Goal: Navigation & Orientation: Understand site structure

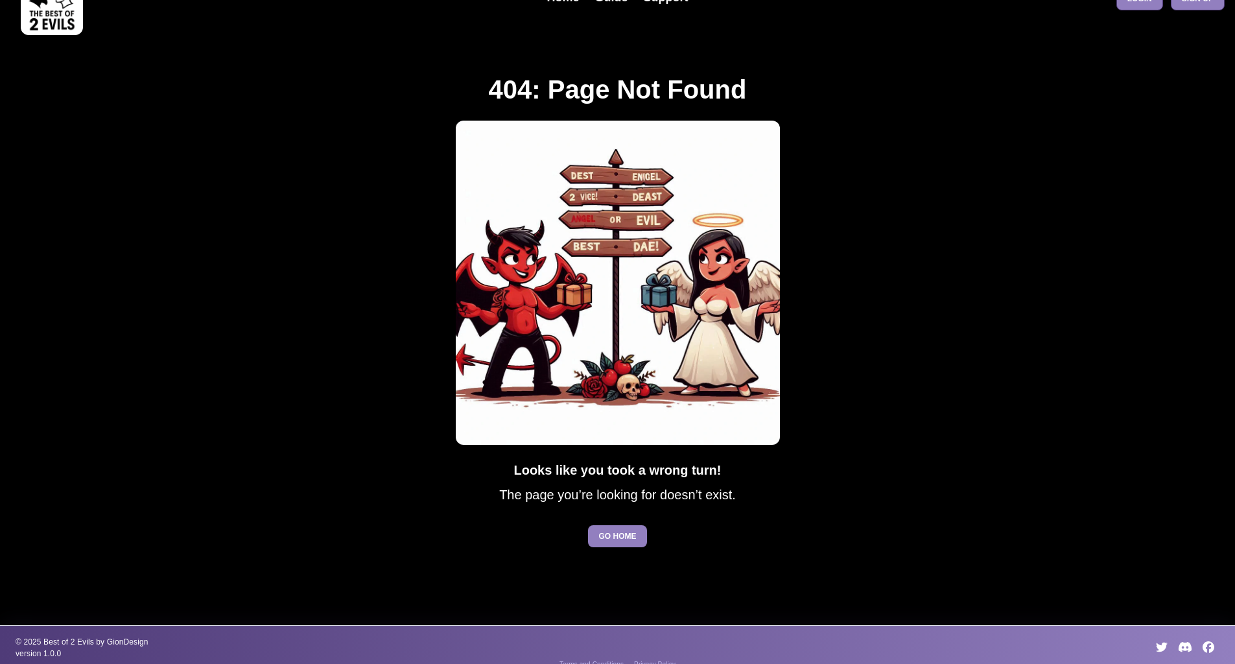
scroll to position [75, 0]
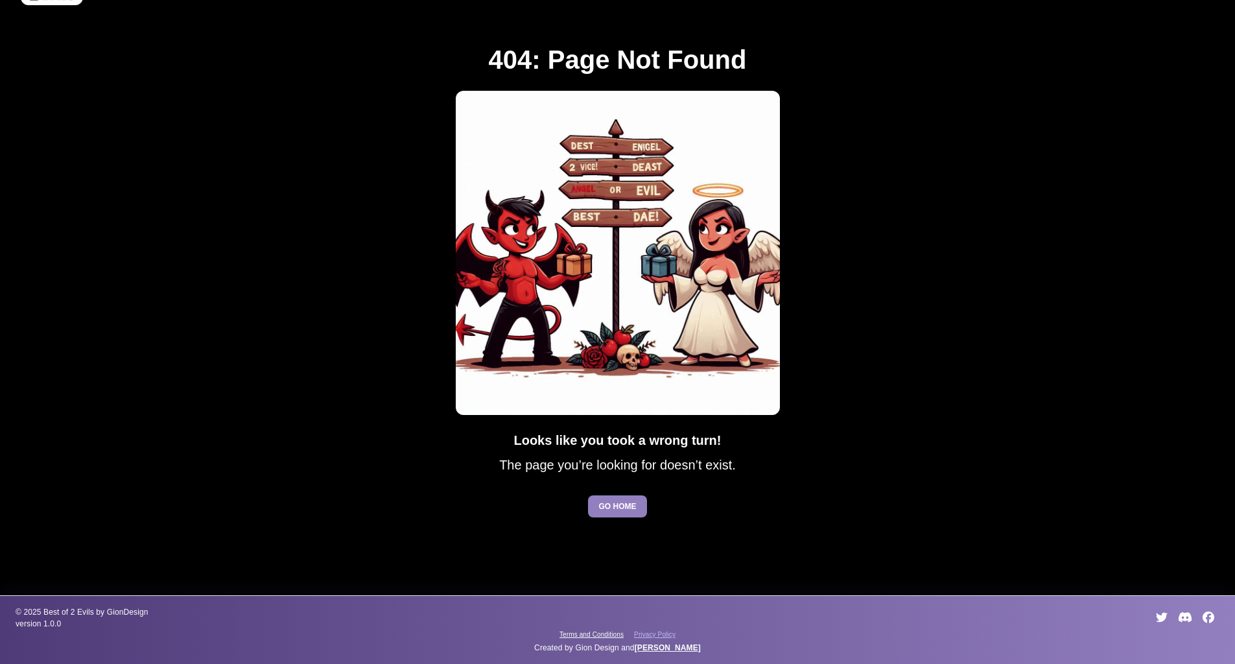
click at [593, 636] on span "Terms and Conditions" at bounding box center [592, 634] width 64 height 7
